Goal: Book appointment/travel/reservation

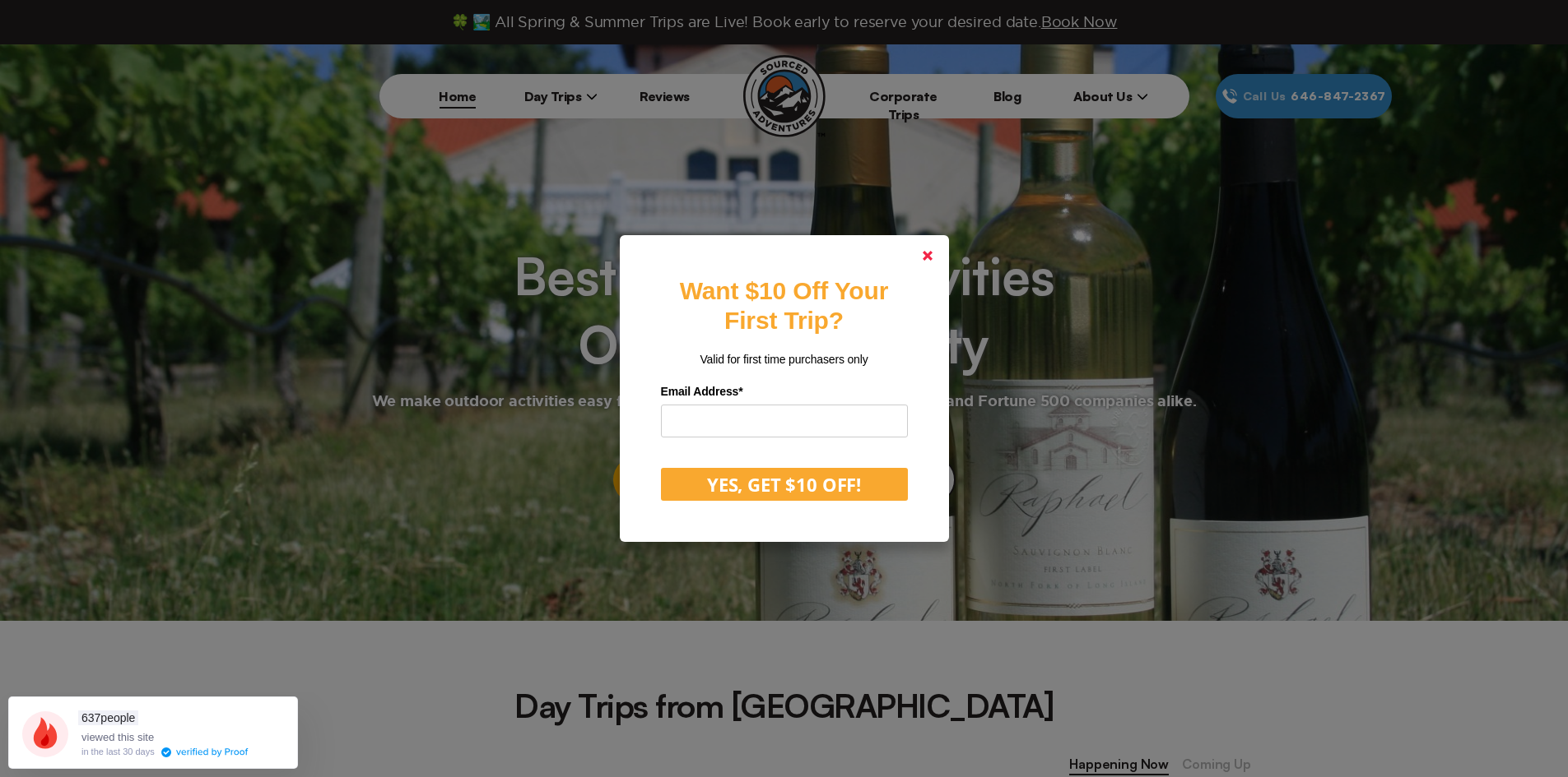
click at [942, 265] on link at bounding box center [927, 256] width 40 height 40
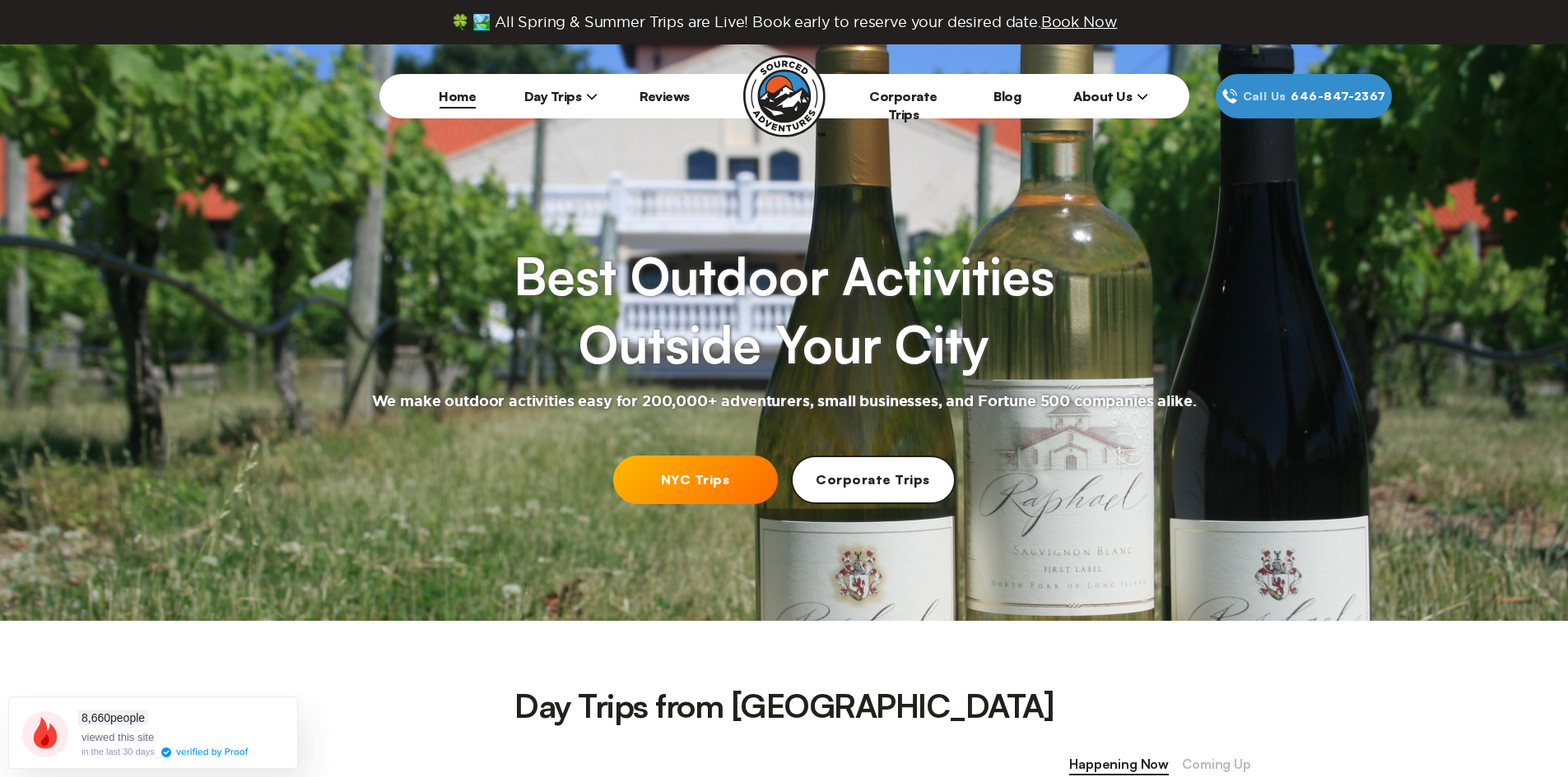
click at [574, 97] on span "Day Trips" at bounding box center [561, 96] width 74 height 16
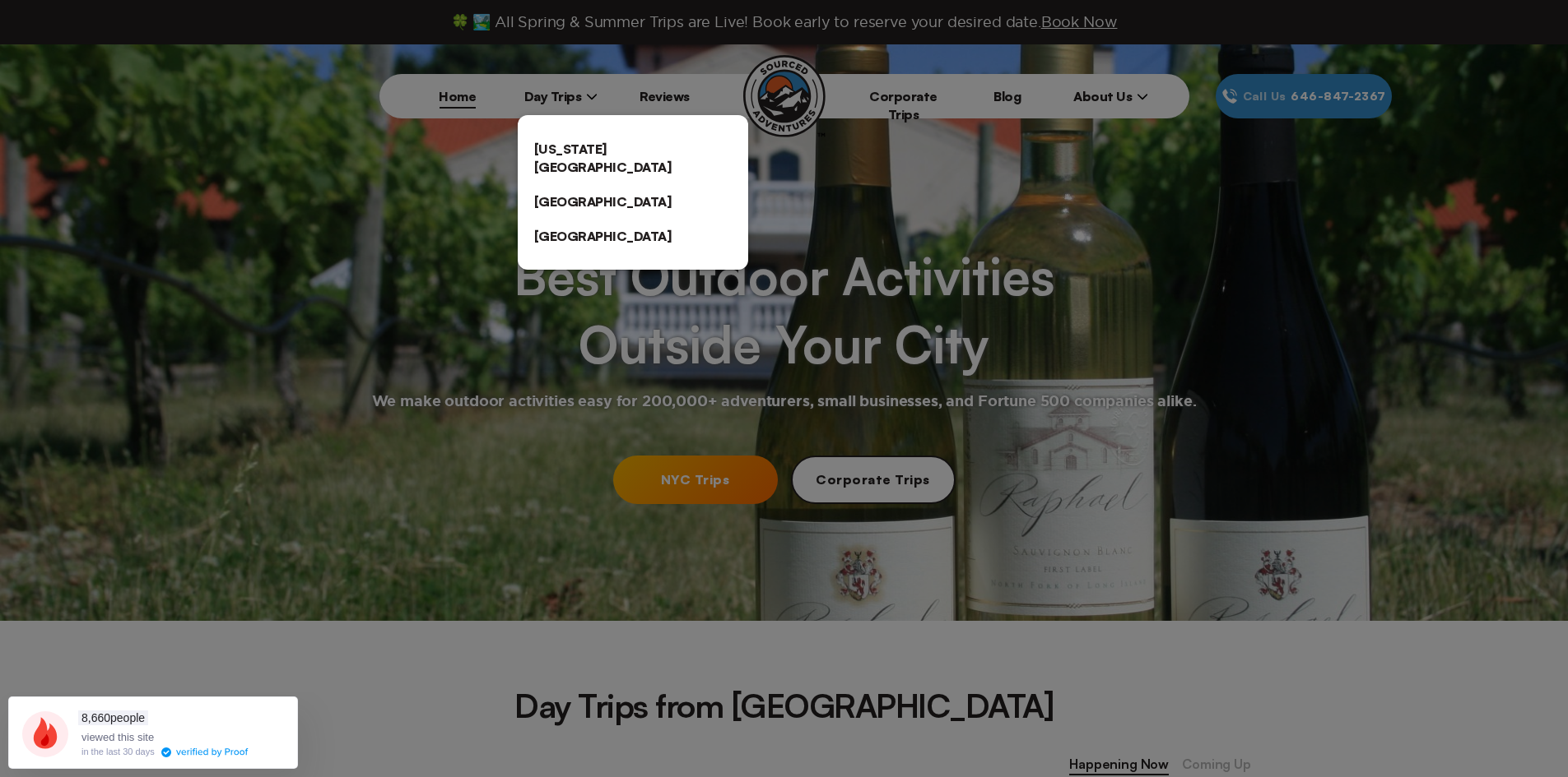
click at [600, 136] on link "[US_STATE][GEOGRAPHIC_DATA]" at bounding box center [632, 157] width 231 height 53
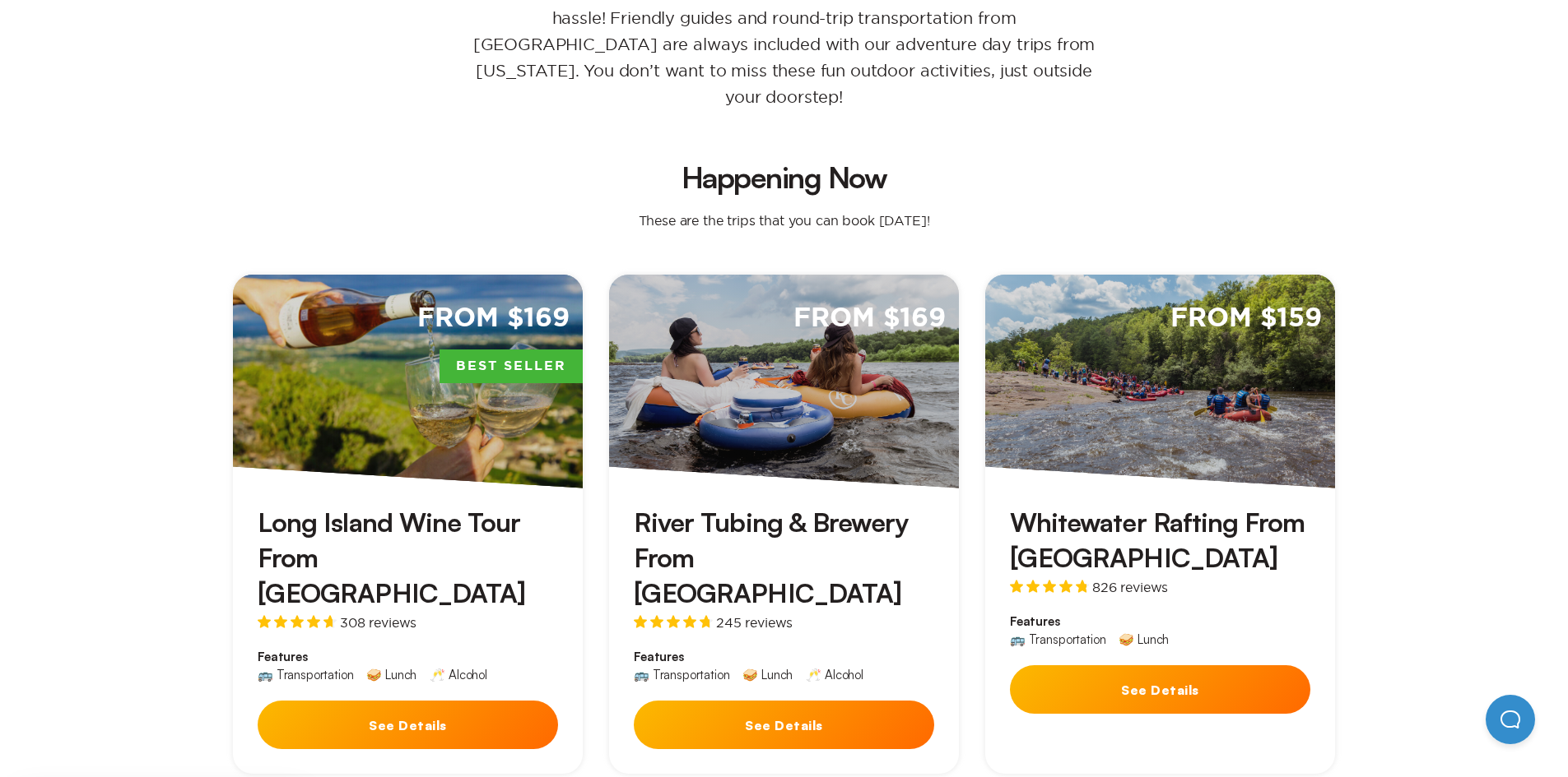
click at [1277, 666] on button "See Details" at bounding box center [1160, 690] width 300 height 48
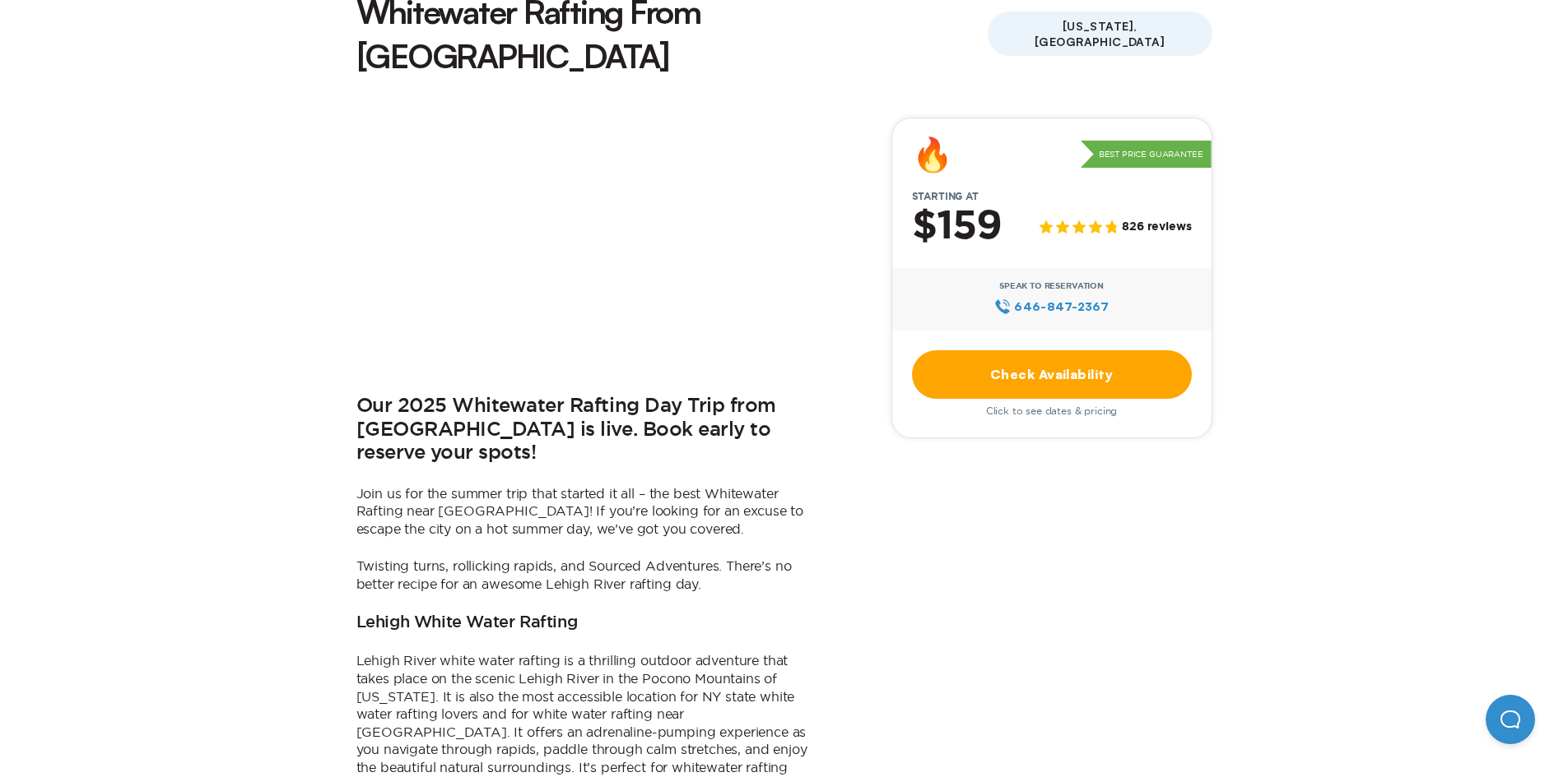
scroll to position [493, 0]
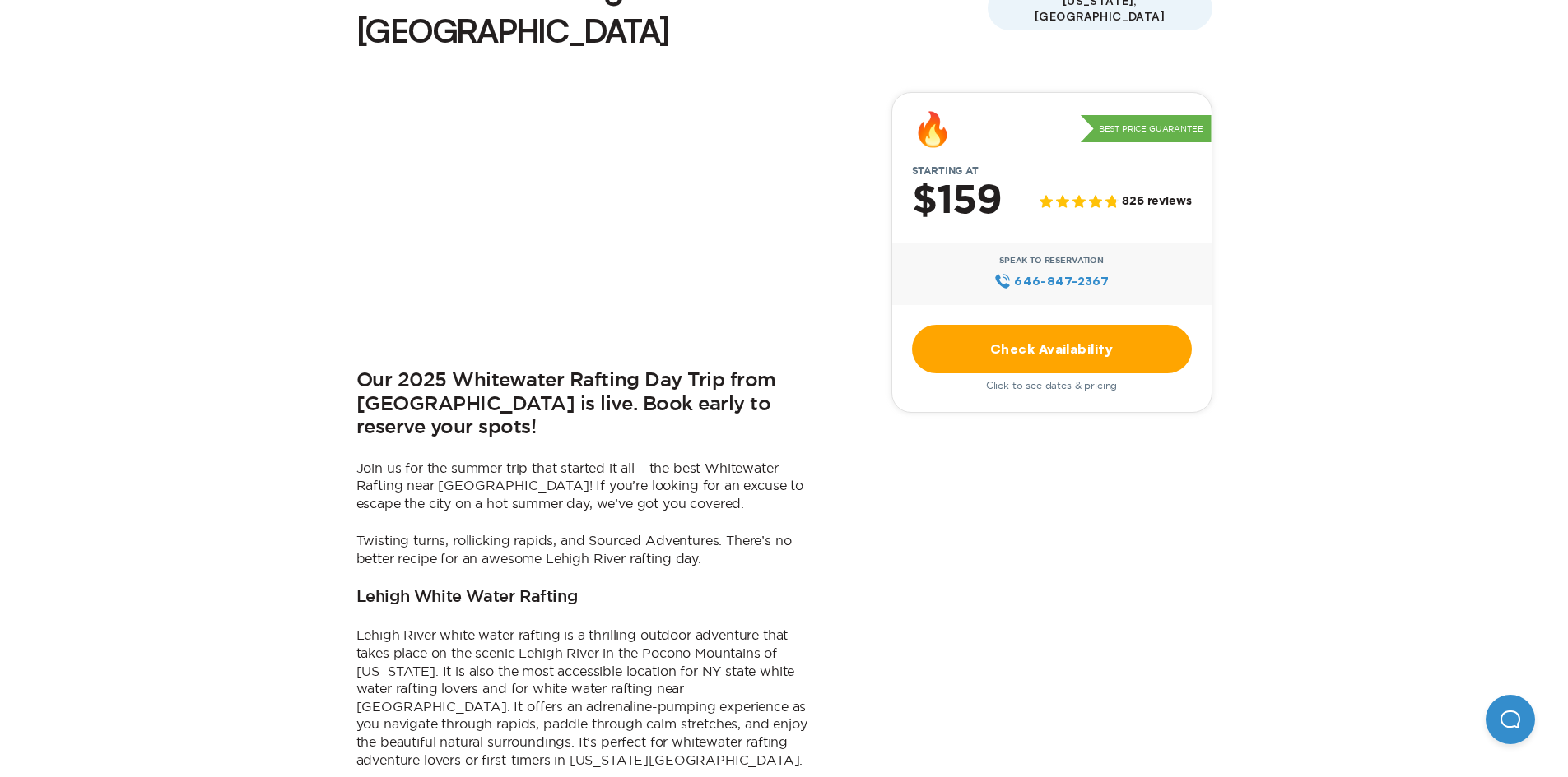
click at [1056, 325] on link "Check Availability" at bounding box center [1051, 349] width 280 height 48
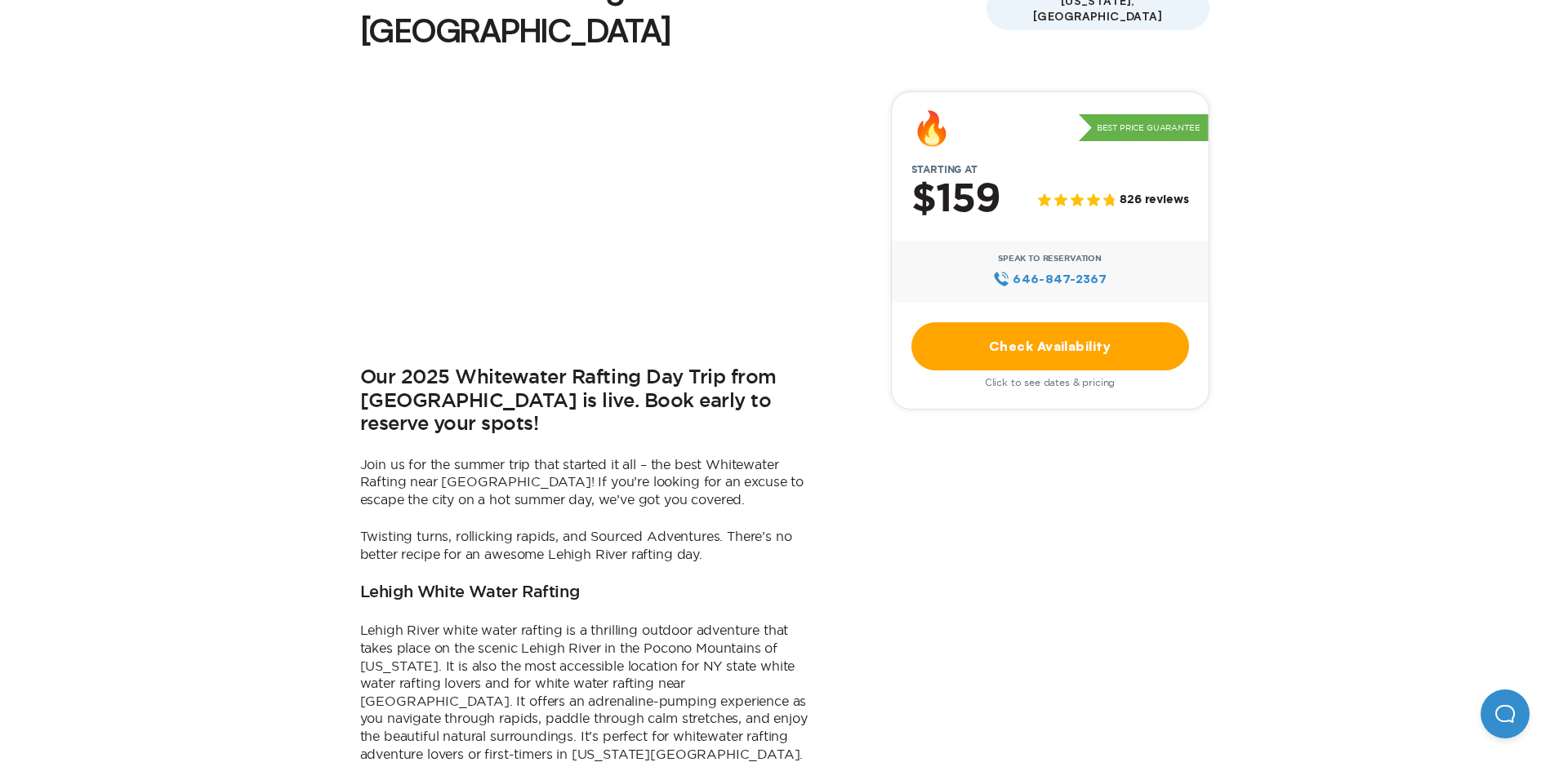
scroll to position [0, 0]
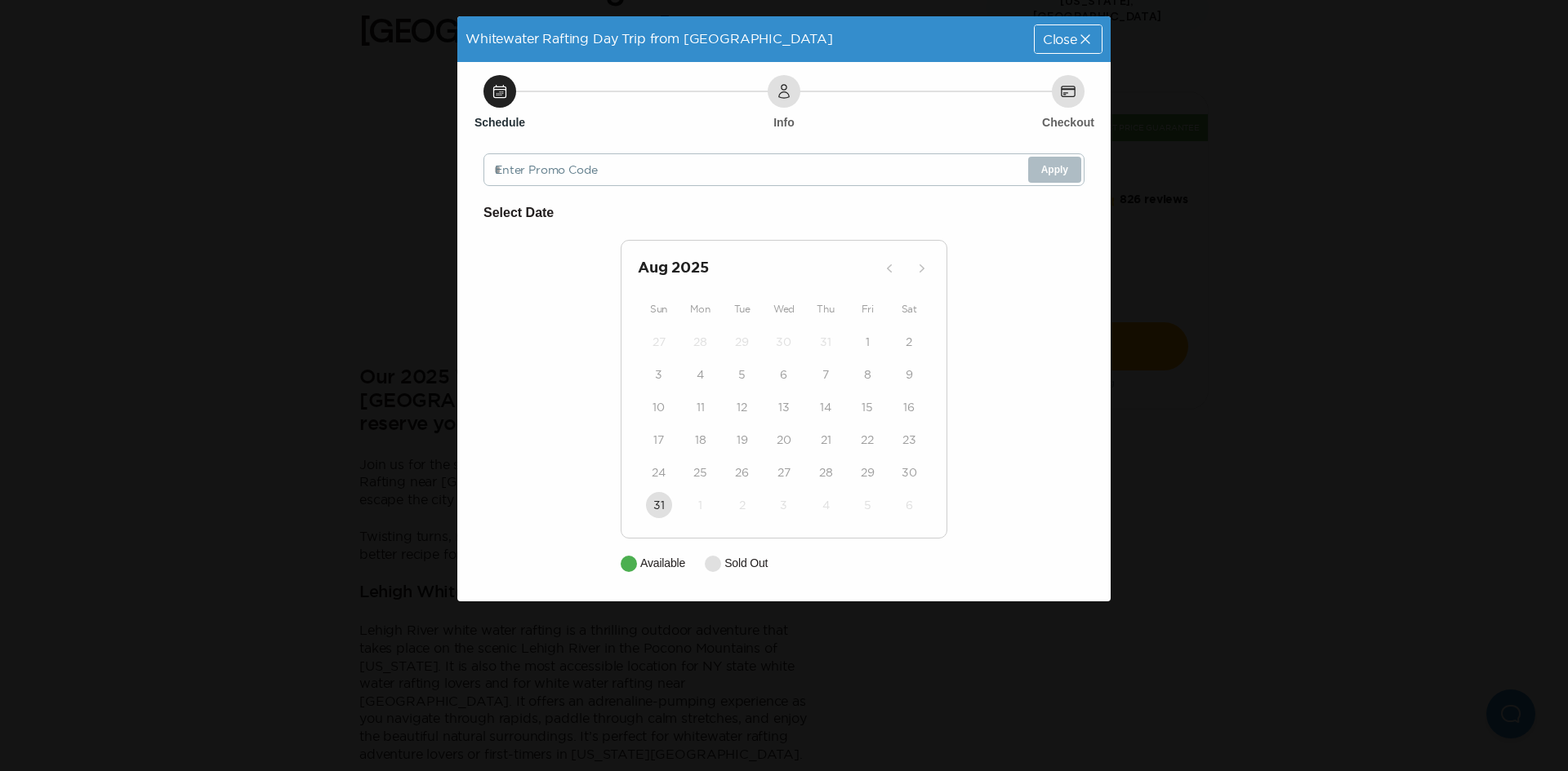
click at [489, 147] on div "Schedule Info Checkout Enter Promo Code Apply Select Date [DATE] Sun Mon Tue We…" at bounding box center [784, 331] width 653 height 539
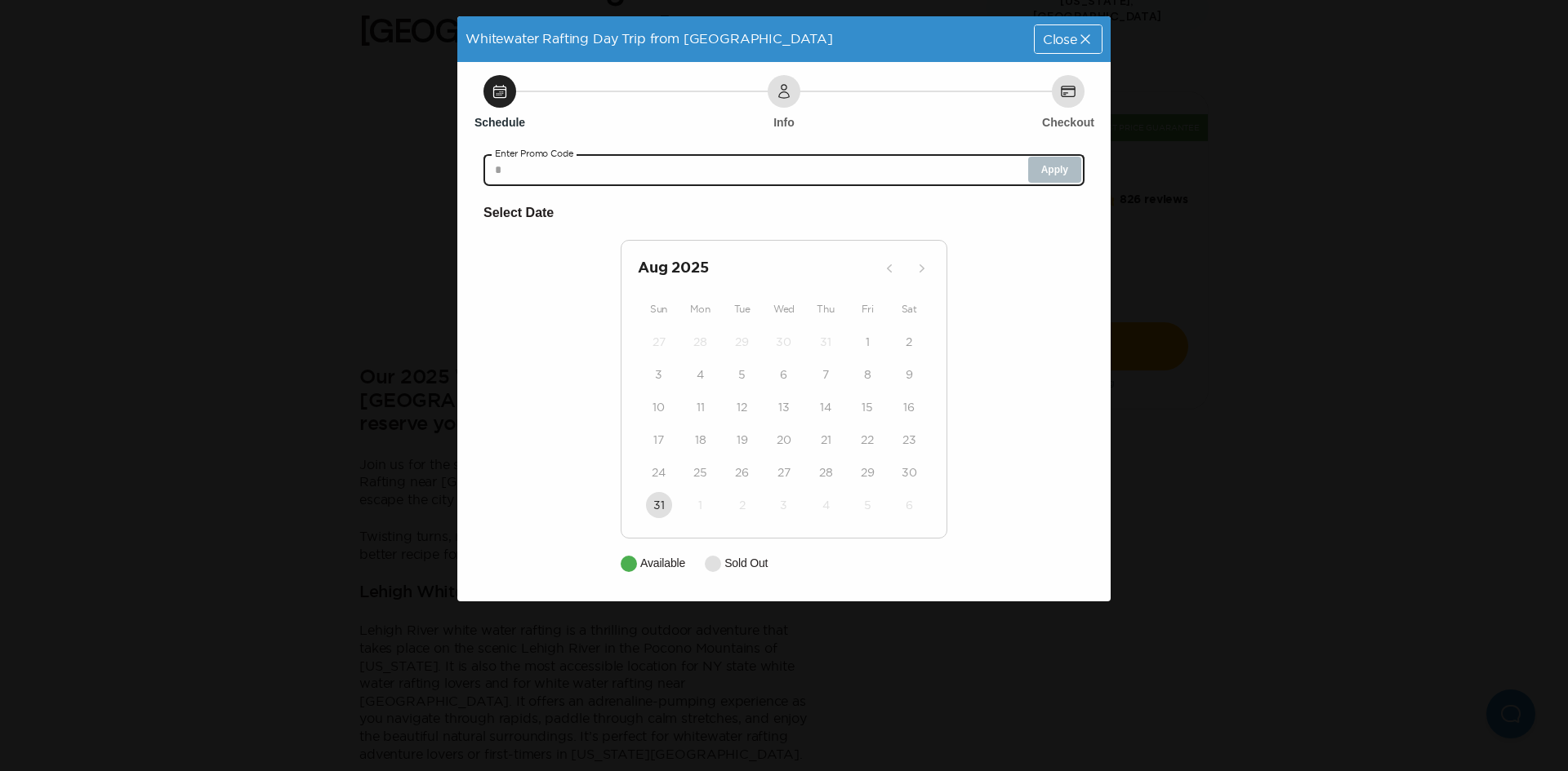
click at [569, 158] on input "text" at bounding box center [784, 170] width 601 height 33
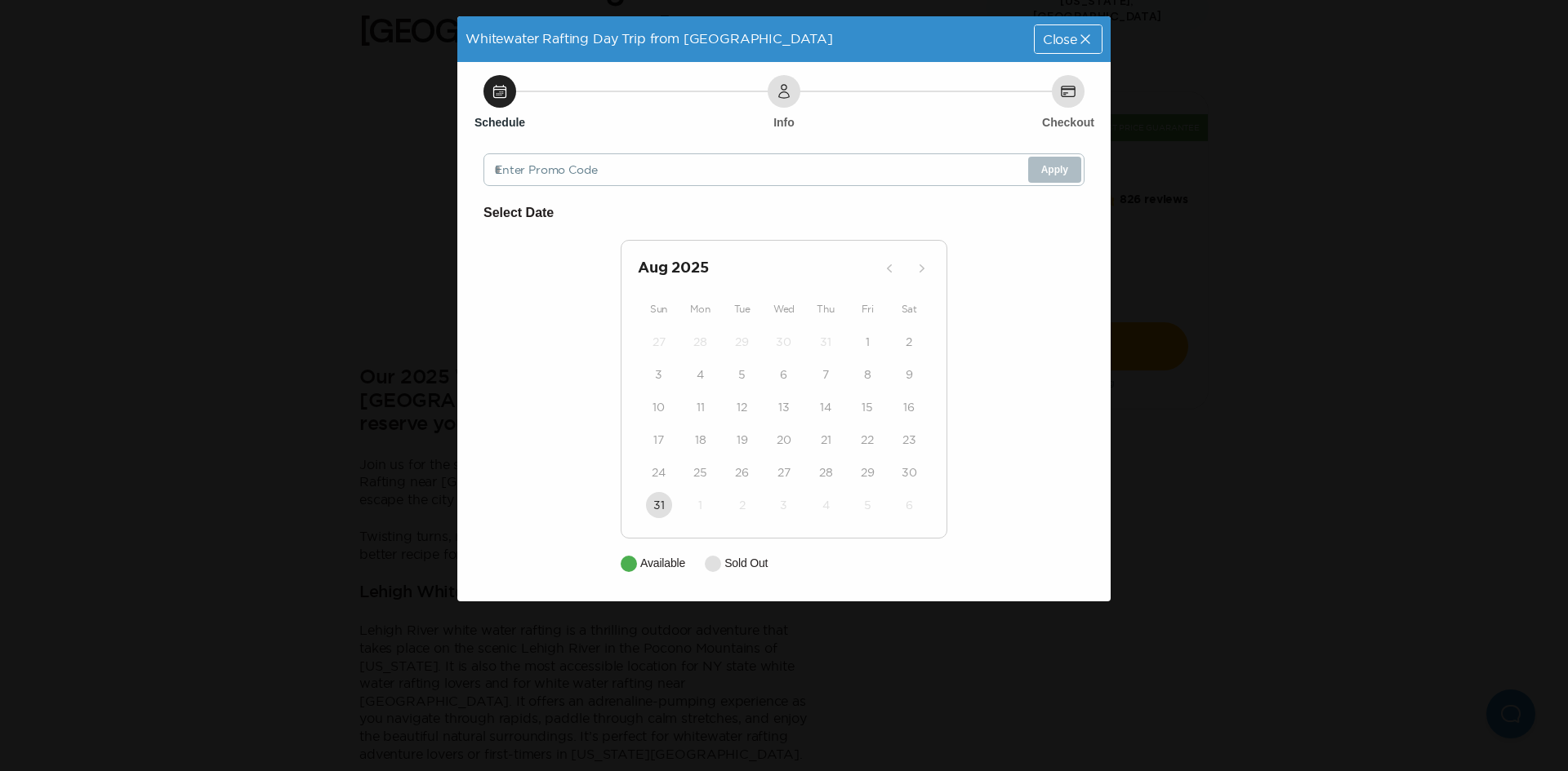
click at [1037, 230] on div "Select Date [DATE] Sun Mon Tue Wed Thu Fri Sat 27 28 29 30 31 1 2 3 4 5 6 7 8 9…" at bounding box center [784, 387] width 601 height 370
click at [660, 518] on div "31" at bounding box center [658, 506] width 41 height 33
click at [1087, 37] on icon at bounding box center [1084, 38] width 16 height 16
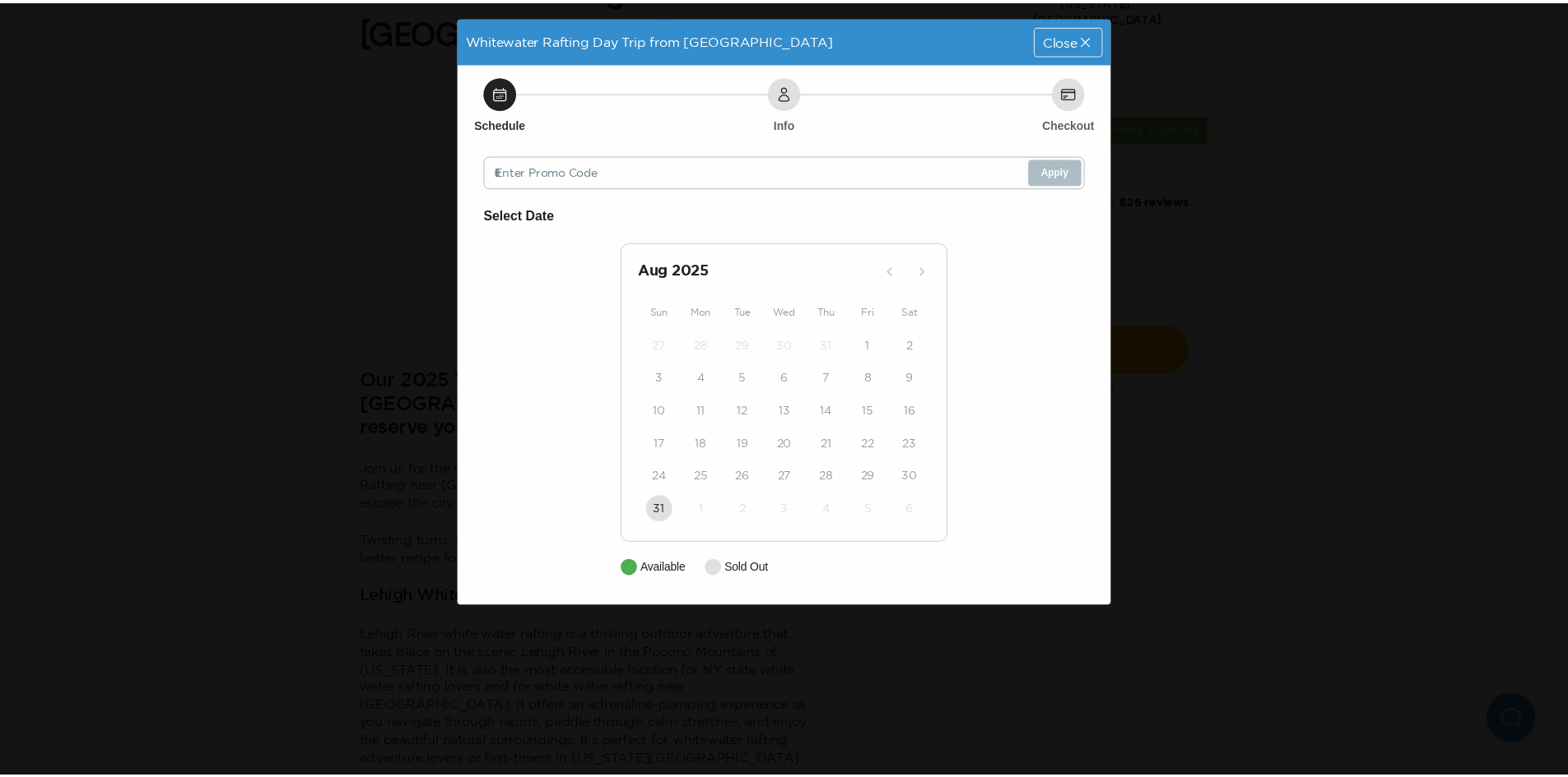
scroll to position [493, 0]
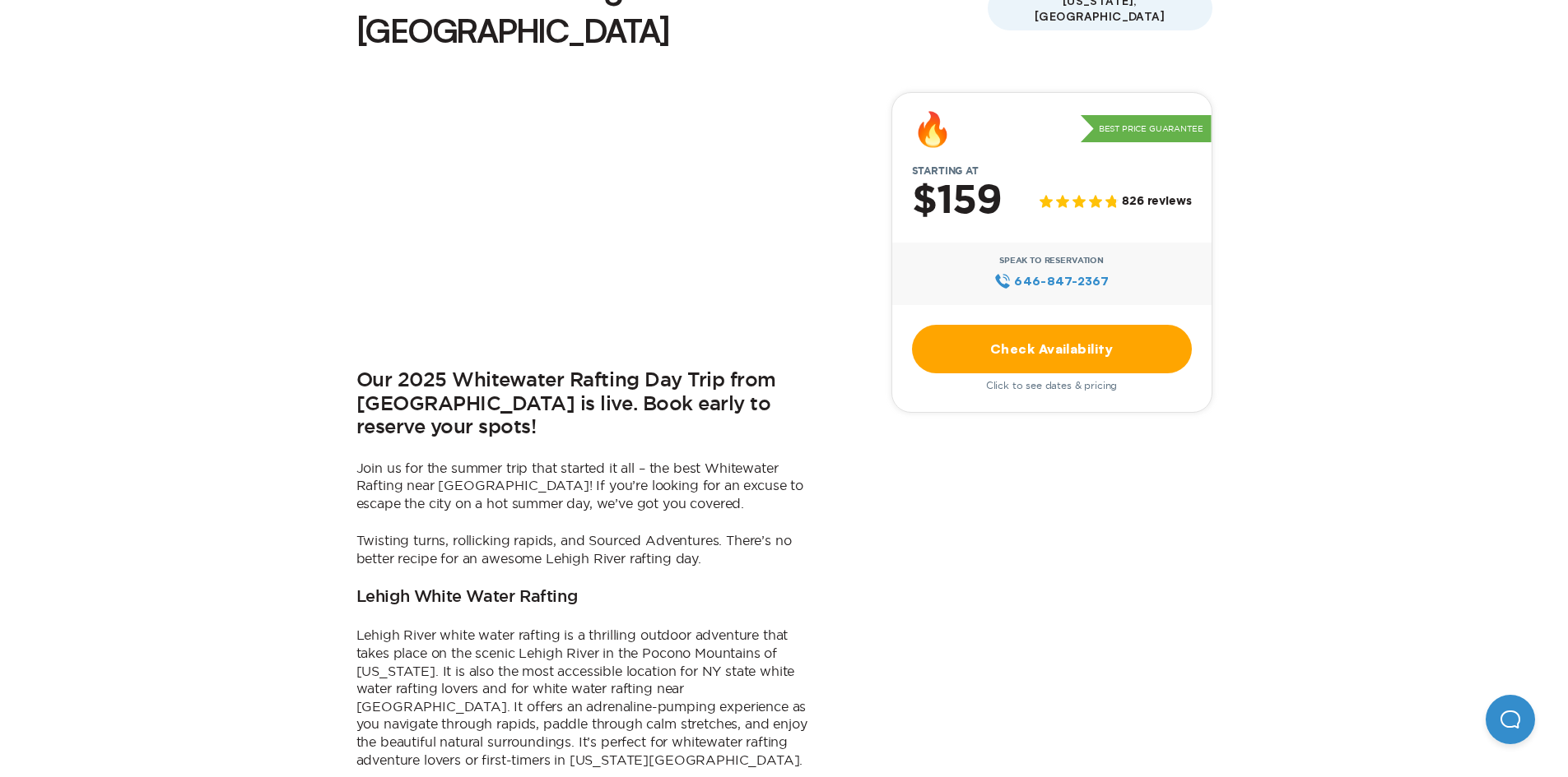
click at [1119, 325] on link "Check Availability" at bounding box center [1051, 349] width 280 height 48
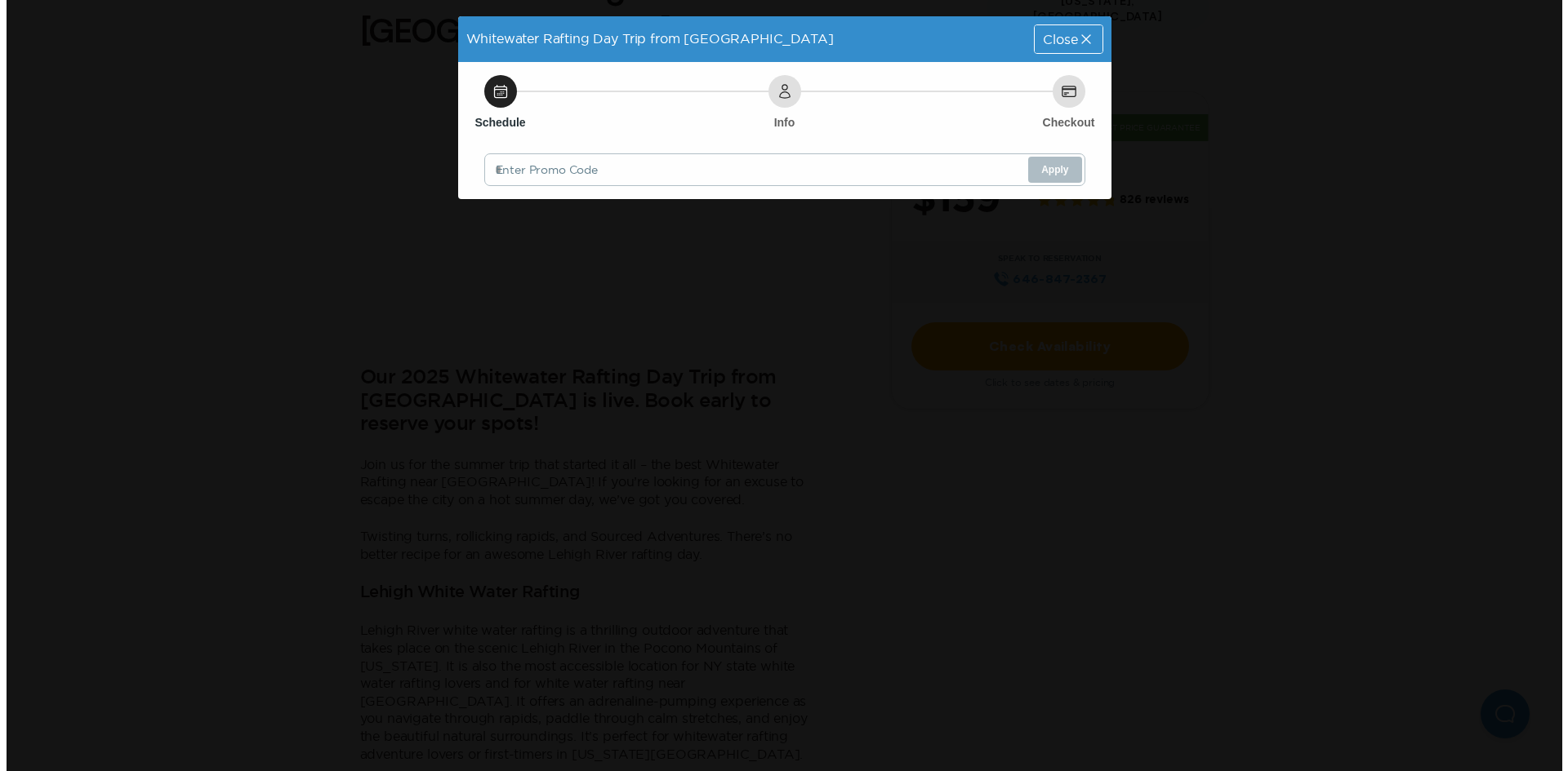
scroll to position [0, 0]
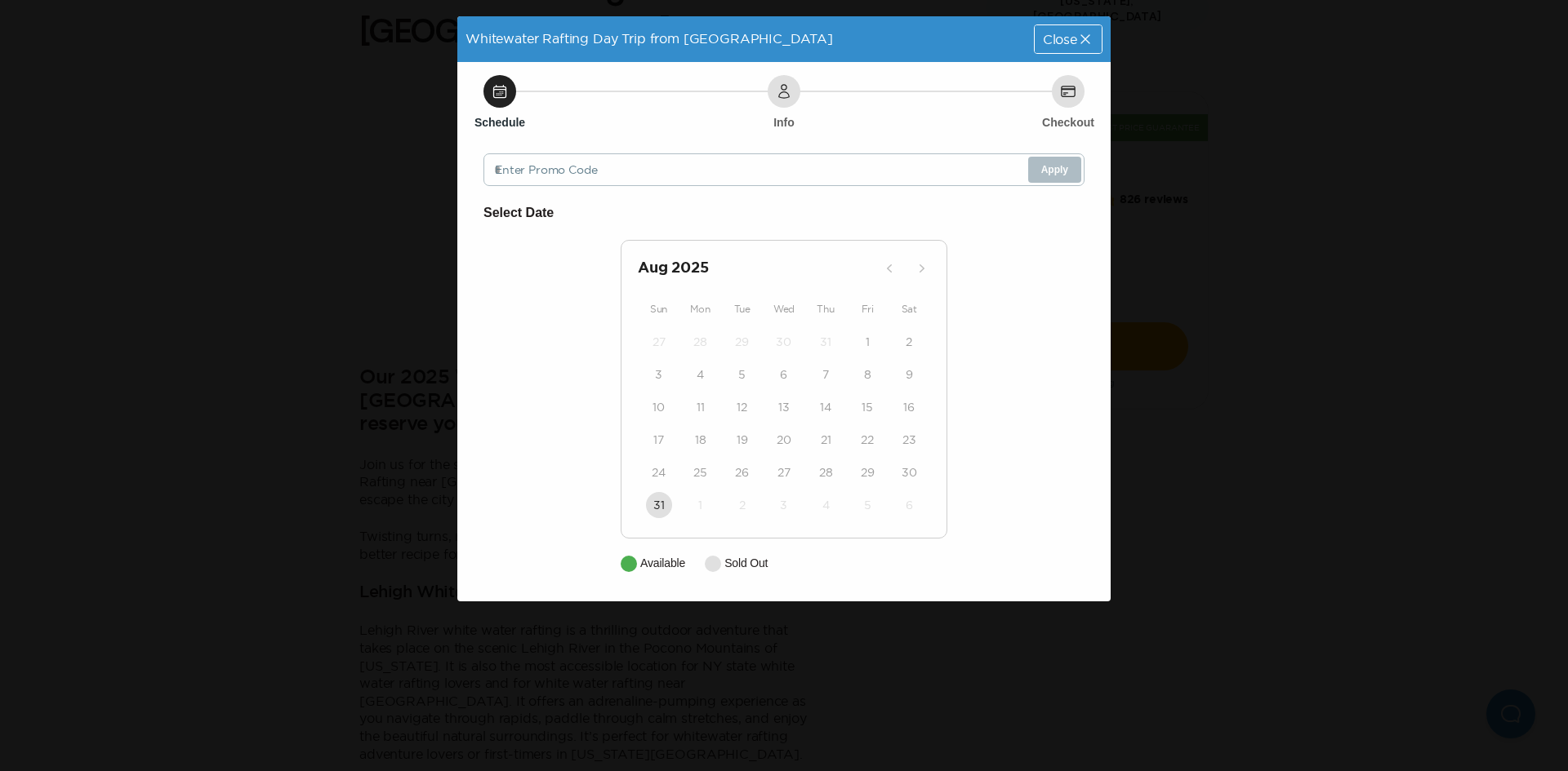
click at [1305, 119] on div "Whitewater Rafting Day Trip from [GEOGRAPHIC_DATA] Close Schedule Info Checkout…" at bounding box center [784, 385] width 1568 height 771
